Goal: Transaction & Acquisition: Purchase product/service

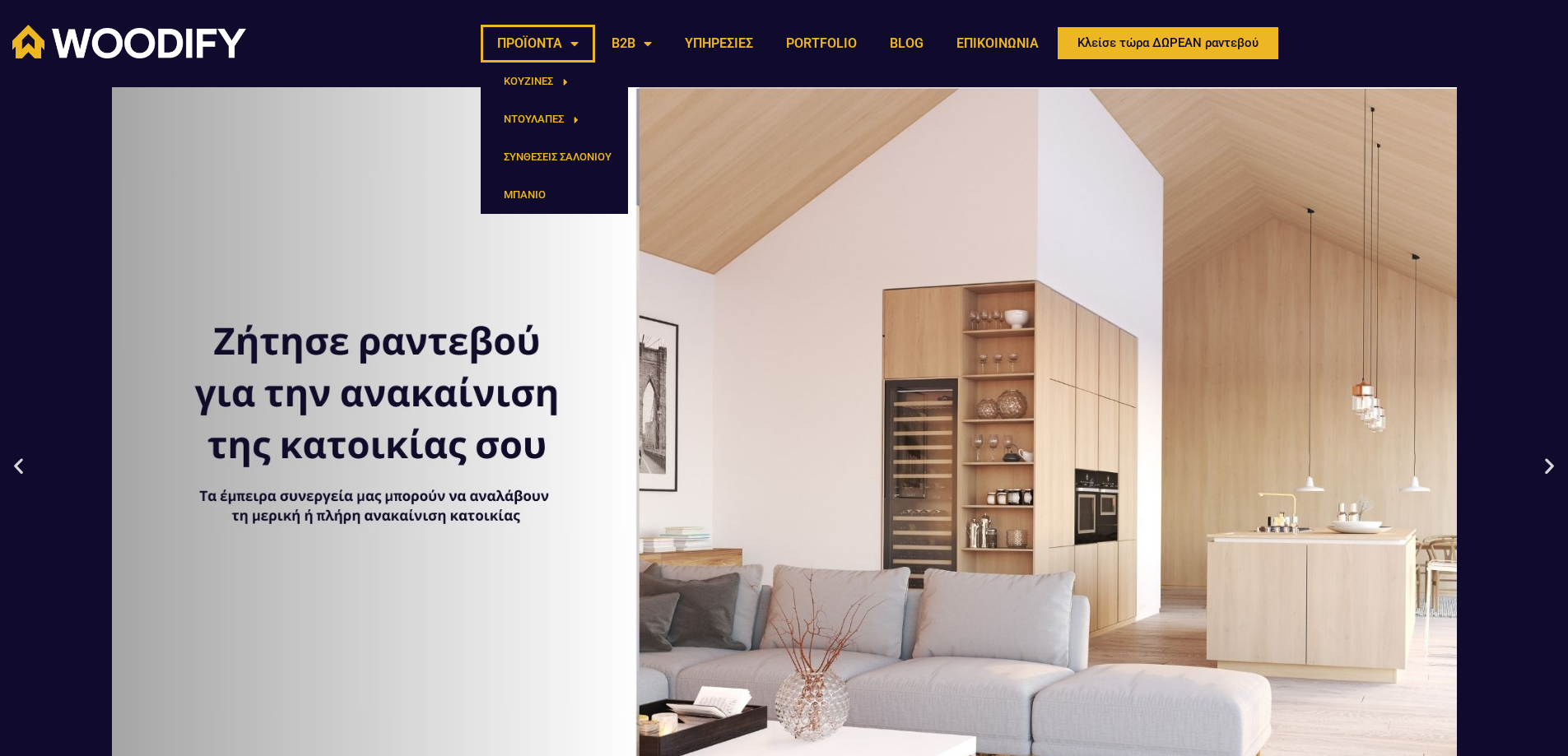
click at [554, 42] on link "ΠΡΟΪΟΝΤΑ" at bounding box center [538, 44] width 114 height 37
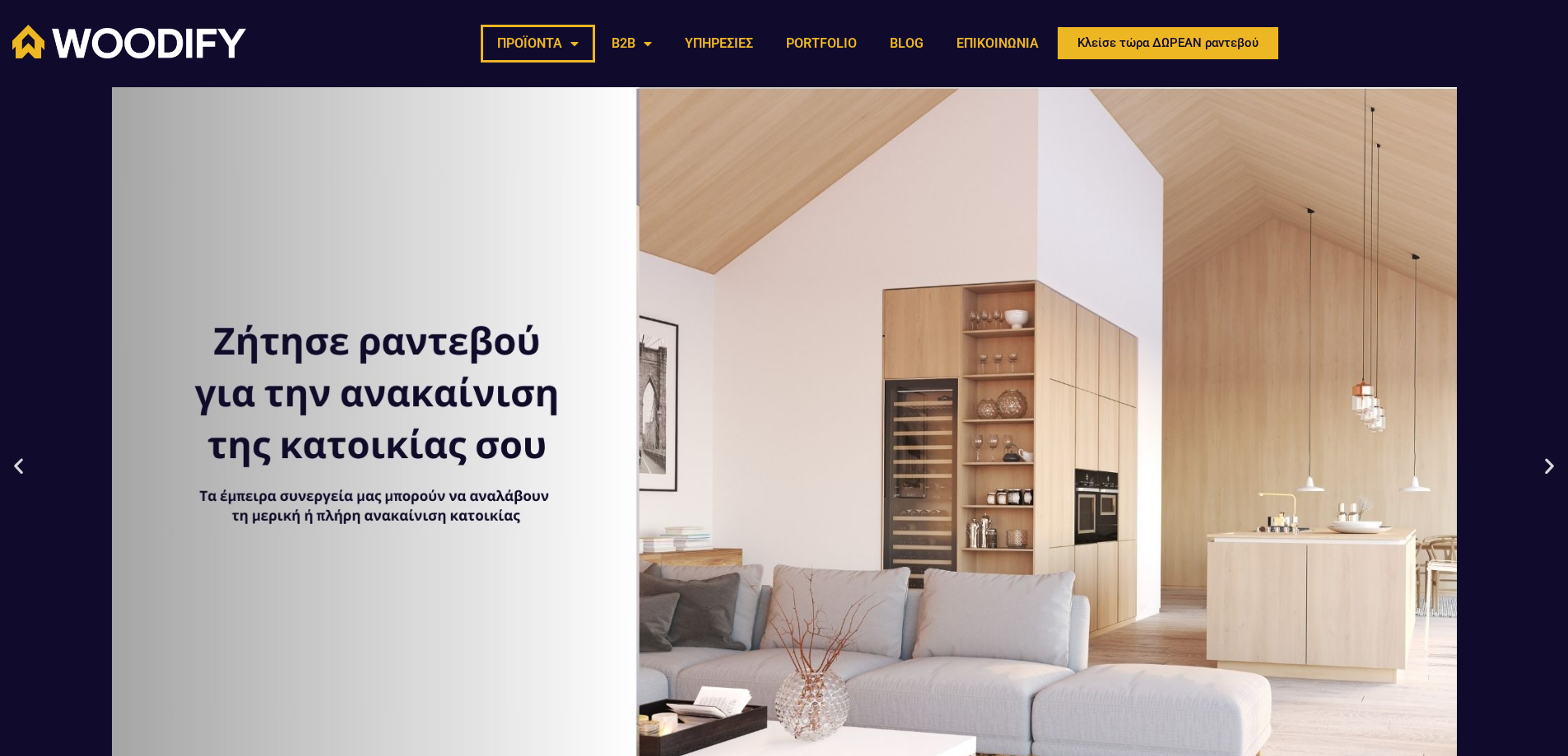
click at [580, 38] on link "ΠΡΟΪΟΝΤΑ" at bounding box center [538, 44] width 114 height 37
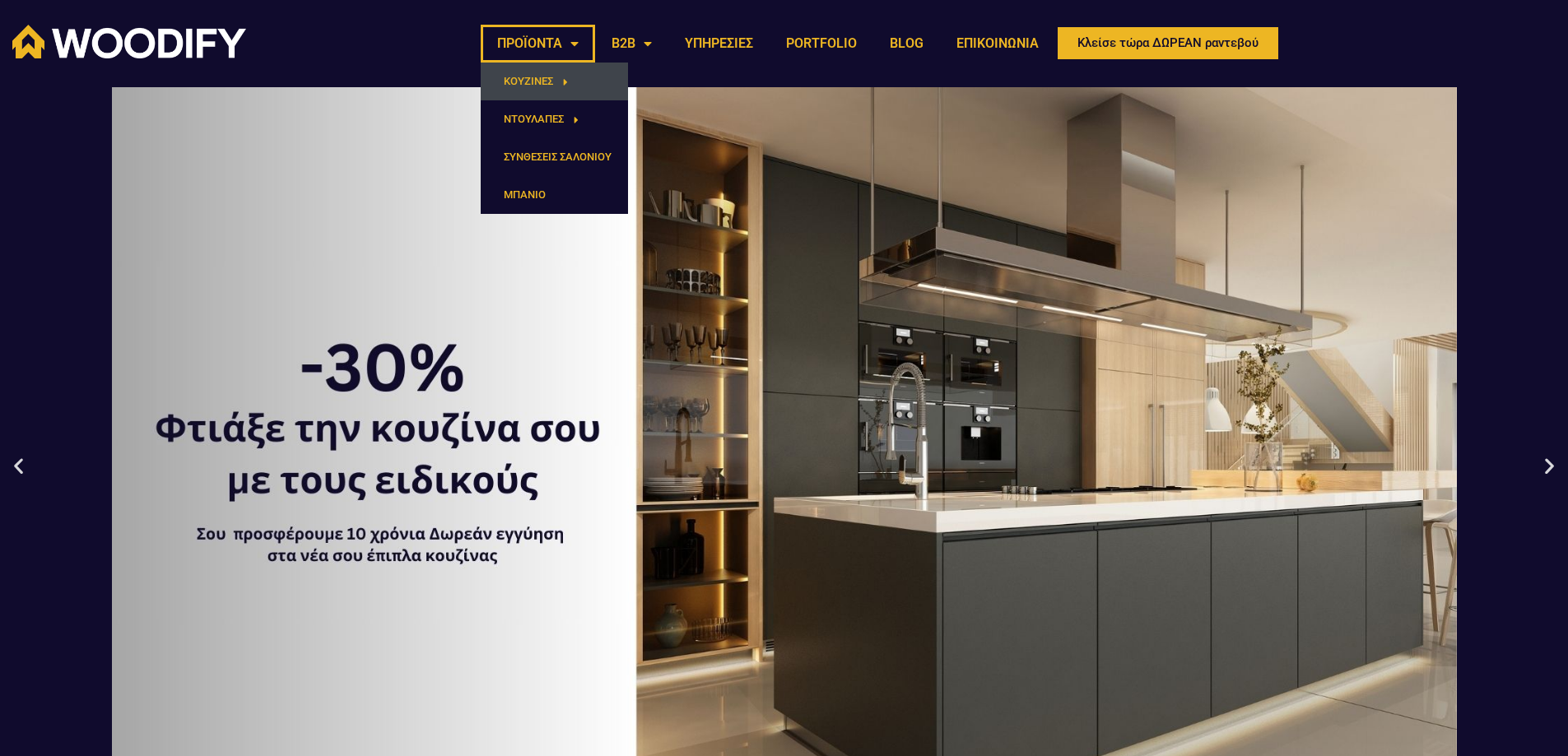
click at [562, 75] on span "Menu" at bounding box center [560, 82] width 15 height 27
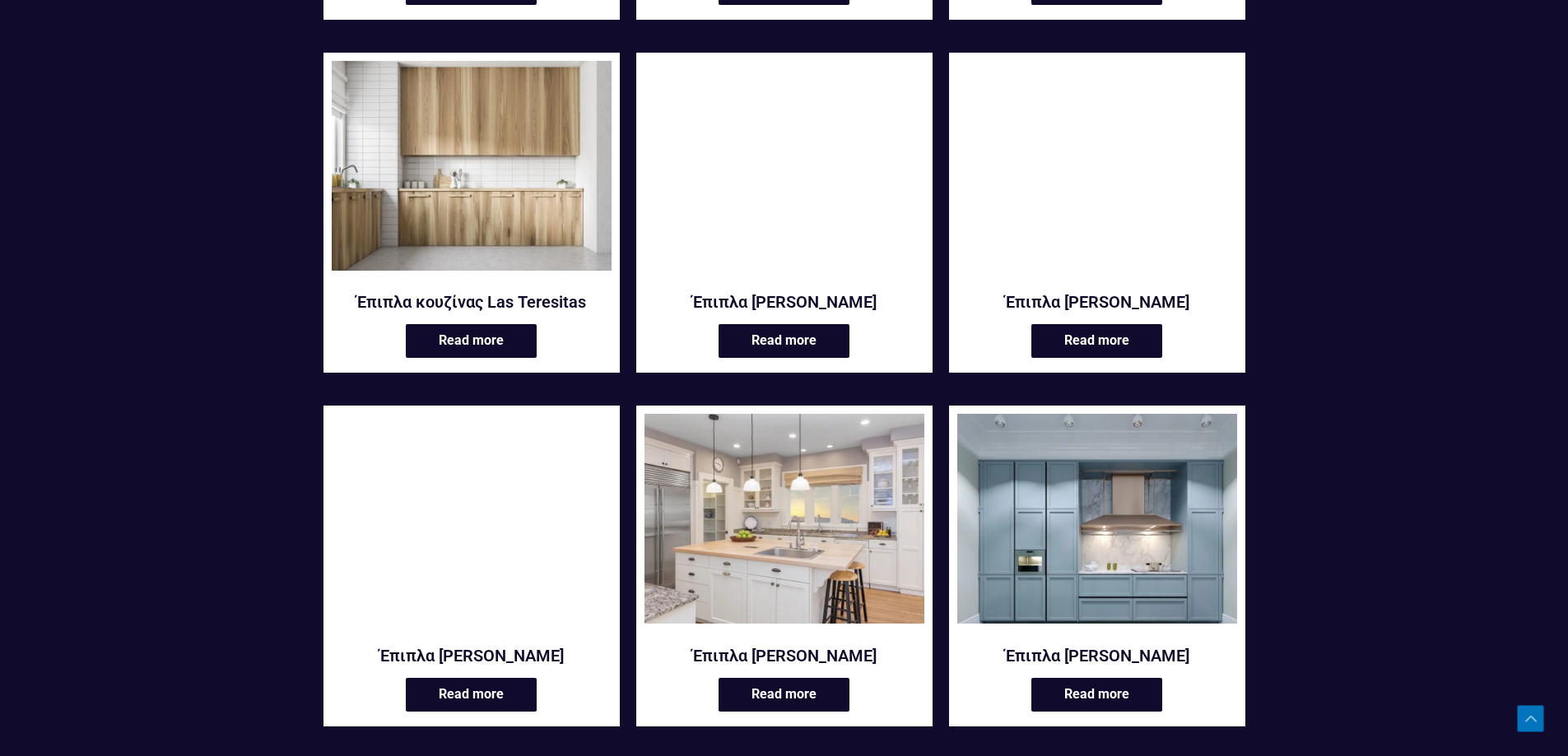
scroll to position [2633, 0]
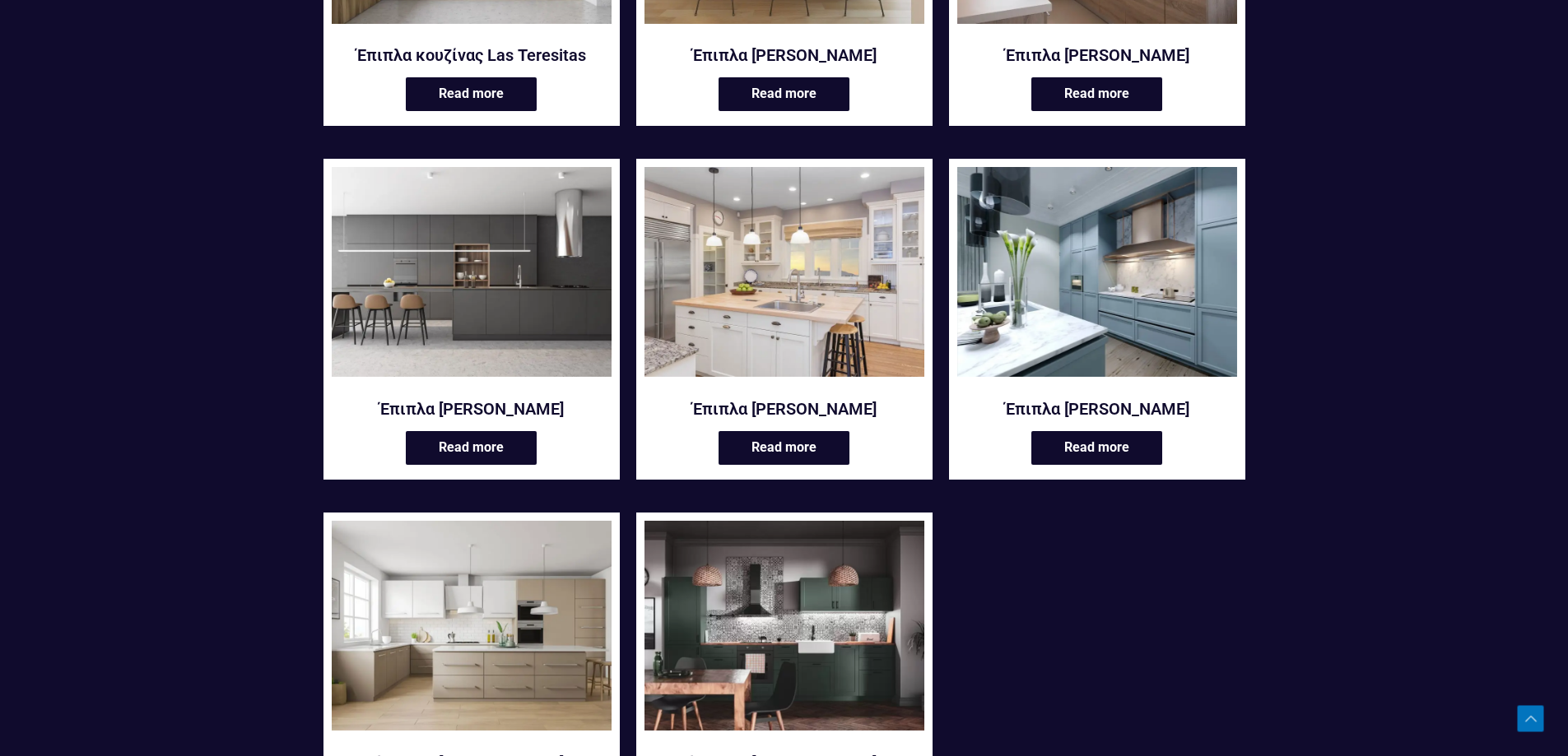
click at [1139, 320] on img at bounding box center [1097, 271] width 280 height 210
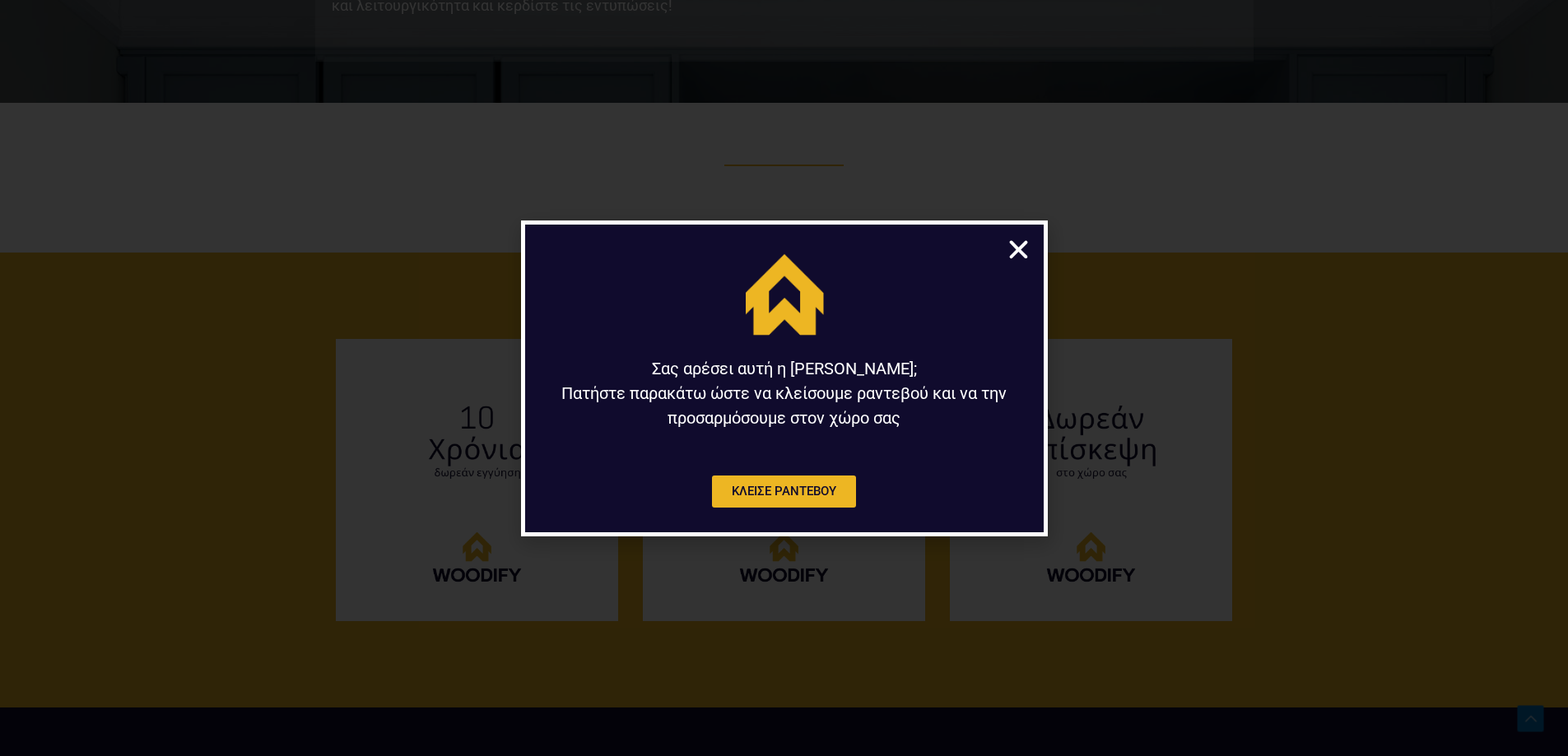
scroll to position [3538, 0]
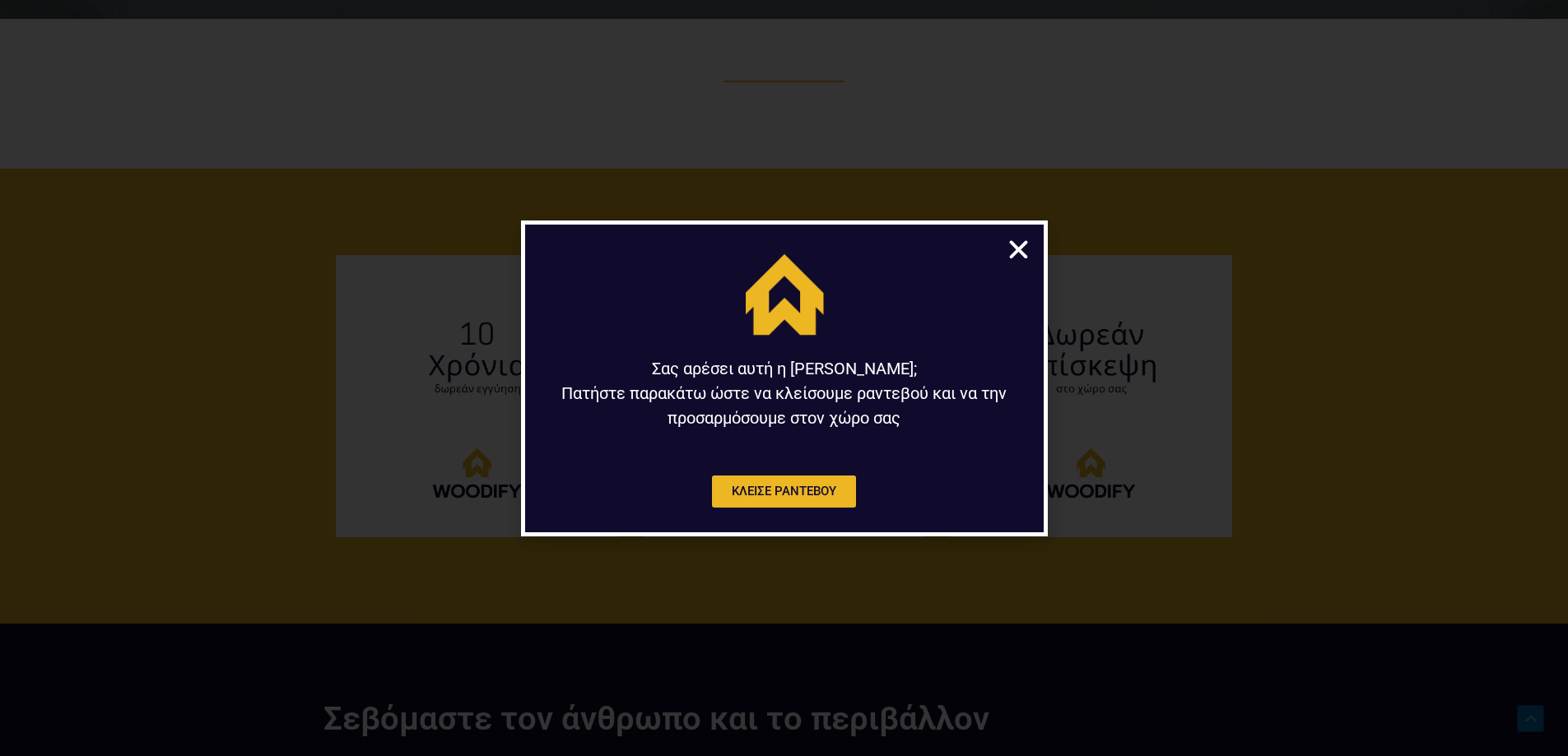
click at [1025, 250] on icon "Close" at bounding box center [1019, 250] width 26 height 26
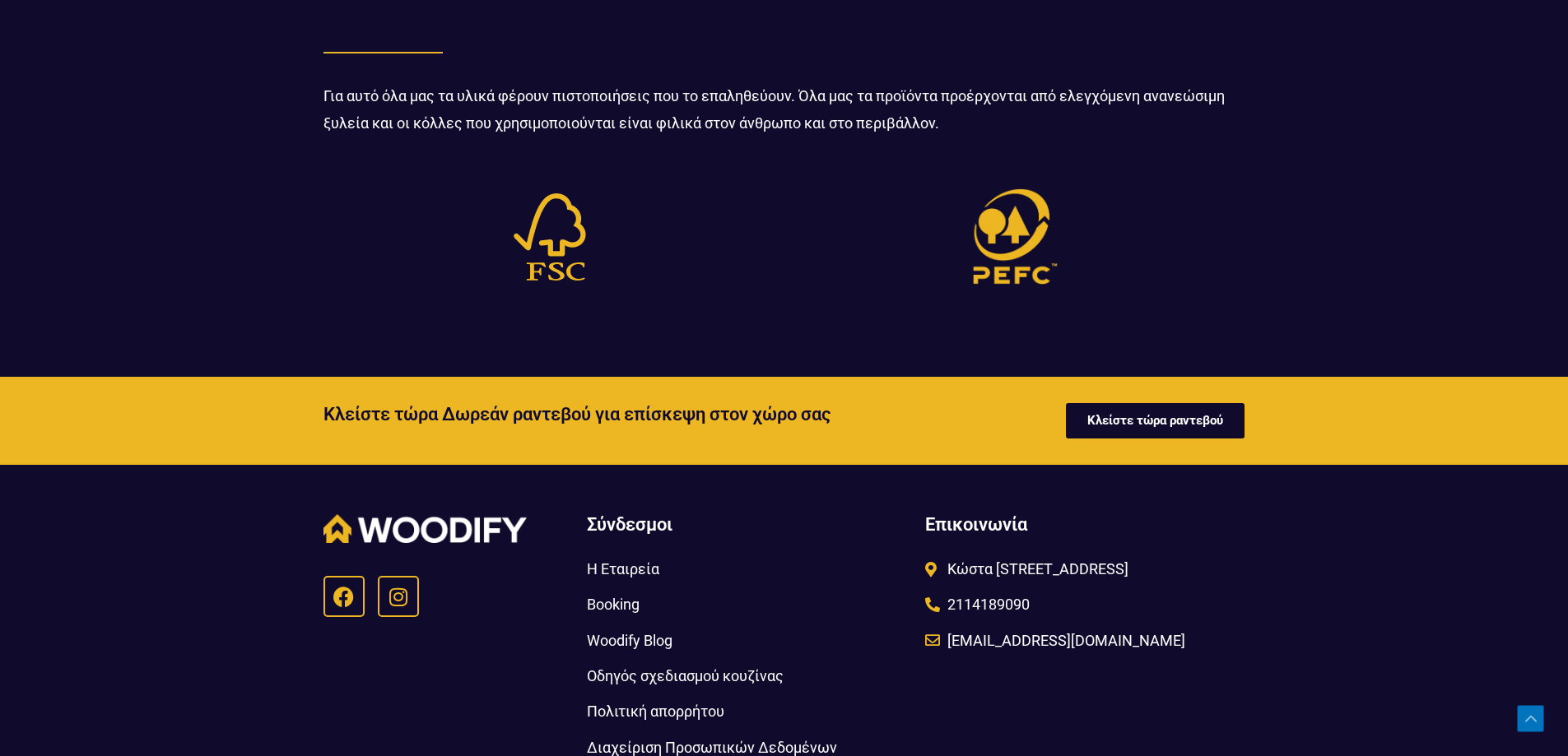
scroll to position [4360, 0]
